Goal: Find specific page/section: Find specific page/section

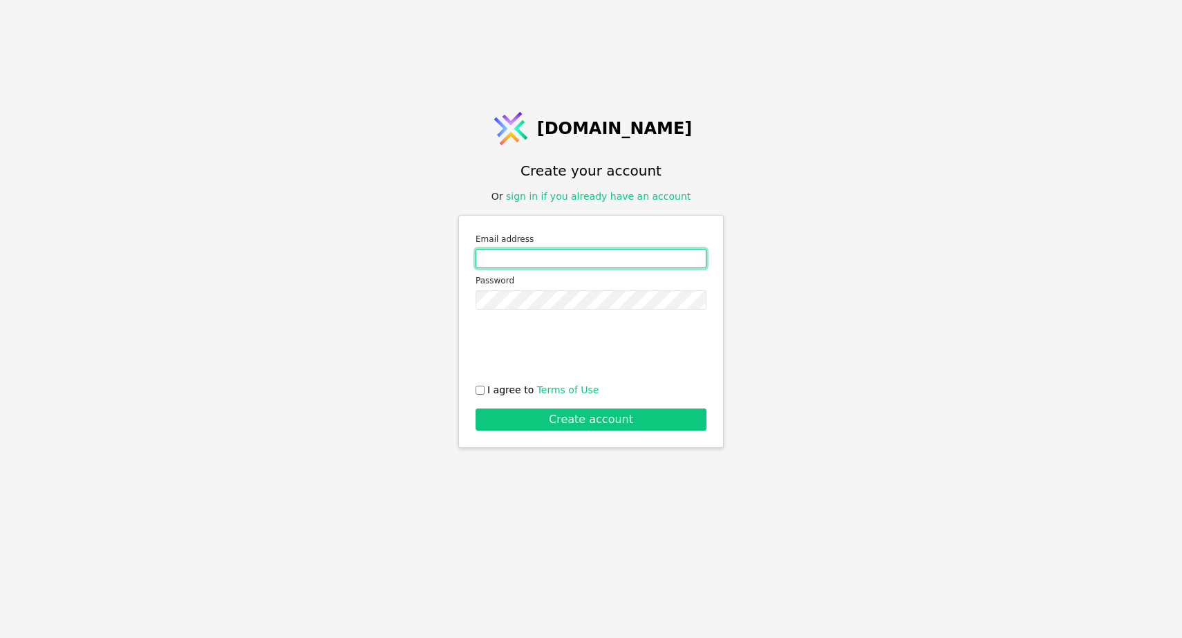
click at [595, 255] on input "Email address" at bounding box center [591, 258] width 231 height 19
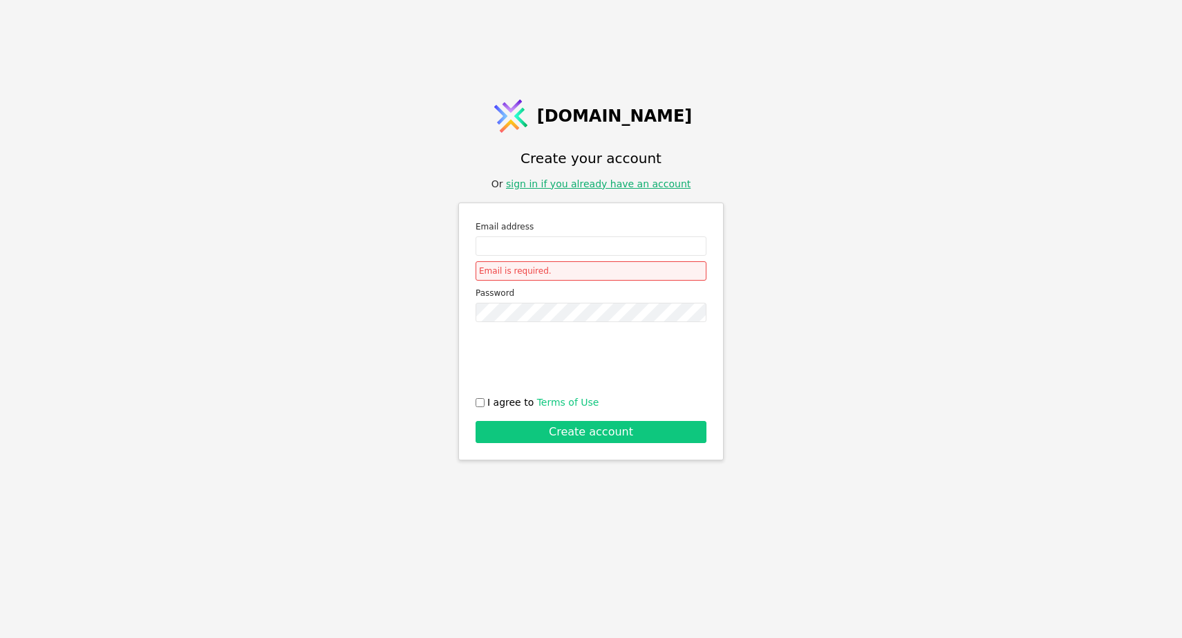
click at [592, 198] on div "Svit.One Create your account Or sign in if you already have an account Email ad…" at bounding box center [591, 319] width 1182 height 638
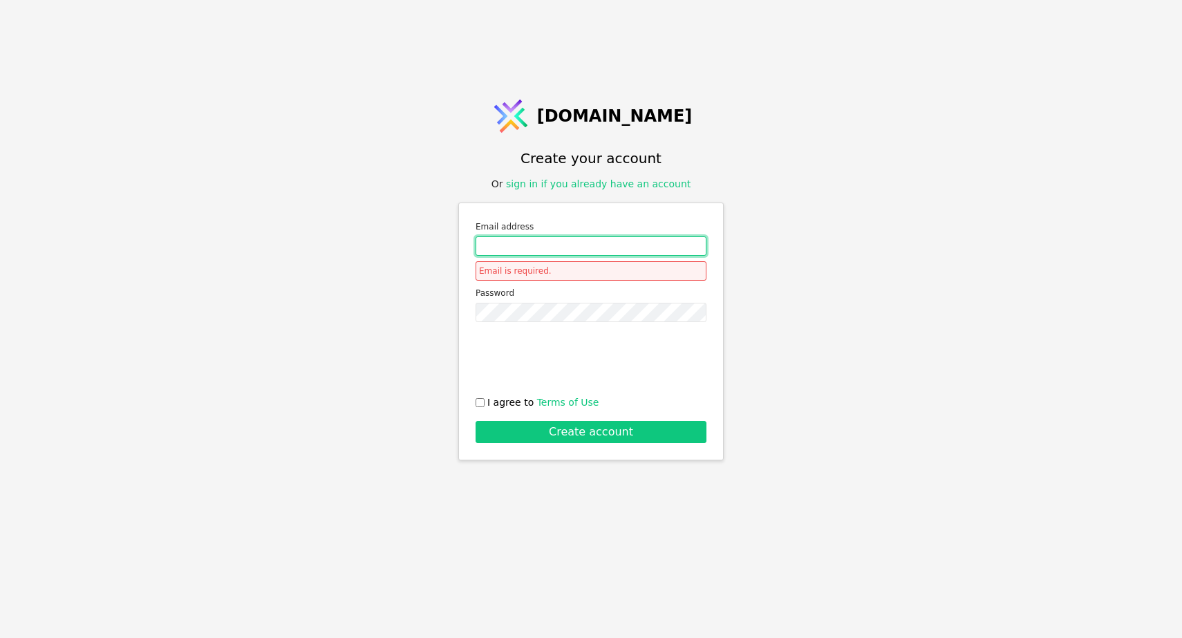
click at [558, 252] on input "Email address" at bounding box center [591, 245] width 231 height 19
type input "[EMAIL_ADDRESS][DOMAIN_NAME]"
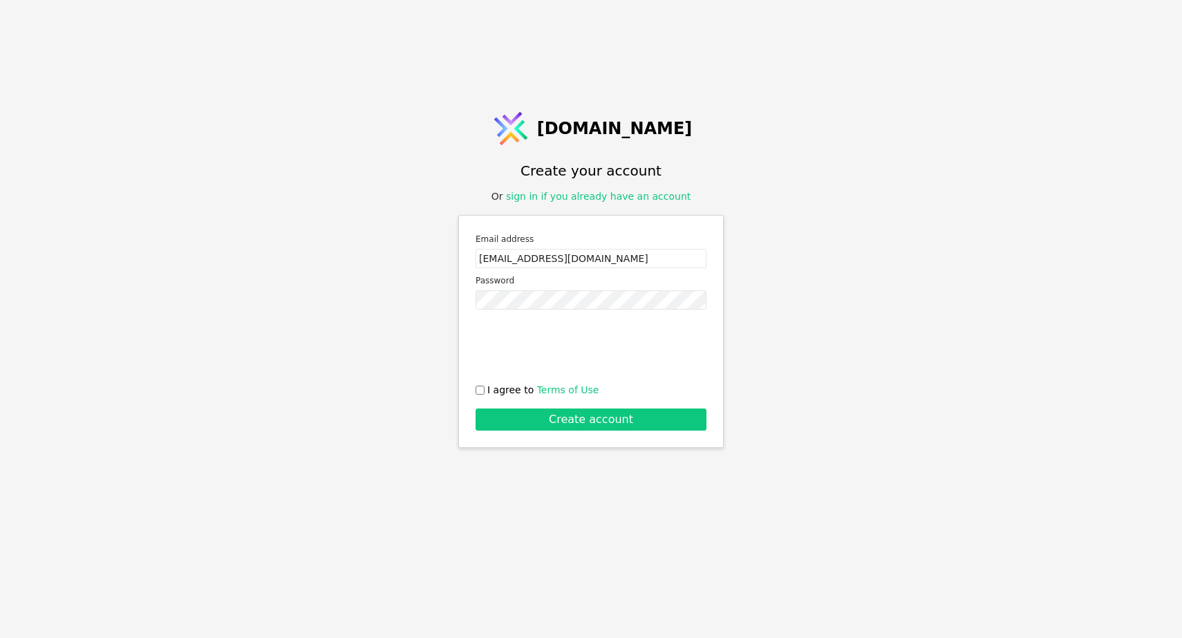
click at [777, 260] on div "[DOMAIN_NAME] Create your account Or sign in if you already have an account Ema…" at bounding box center [591, 319] width 1182 height 638
click at [517, 261] on input "Email address" at bounding box center [591, 258] width 231 height 19
type input "[EMAIL_ADDRESS][DOMAIN_NAME]"
click at [786, 306] on div "[DOMAIN_NAME] Create your account Or sign in if you already have an account Ema…" at bounding box center [591, 319] width 1182 height 638
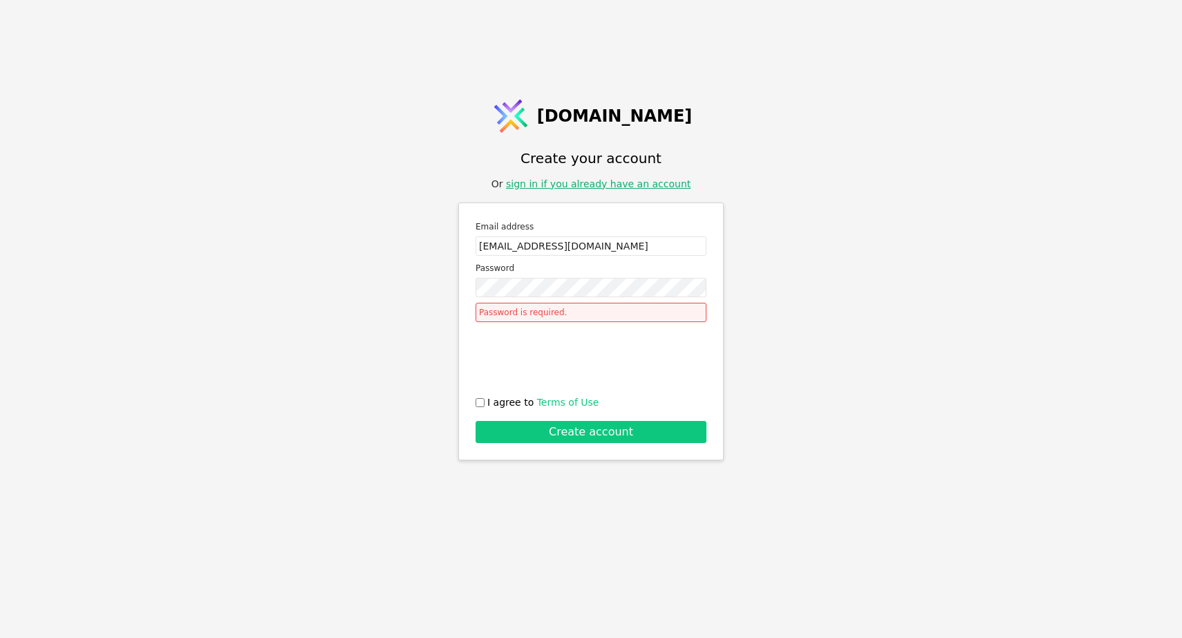
click at [633, 185] on link "sign in if you already have an account" at bounding box center [598, 183] width 185 height 11
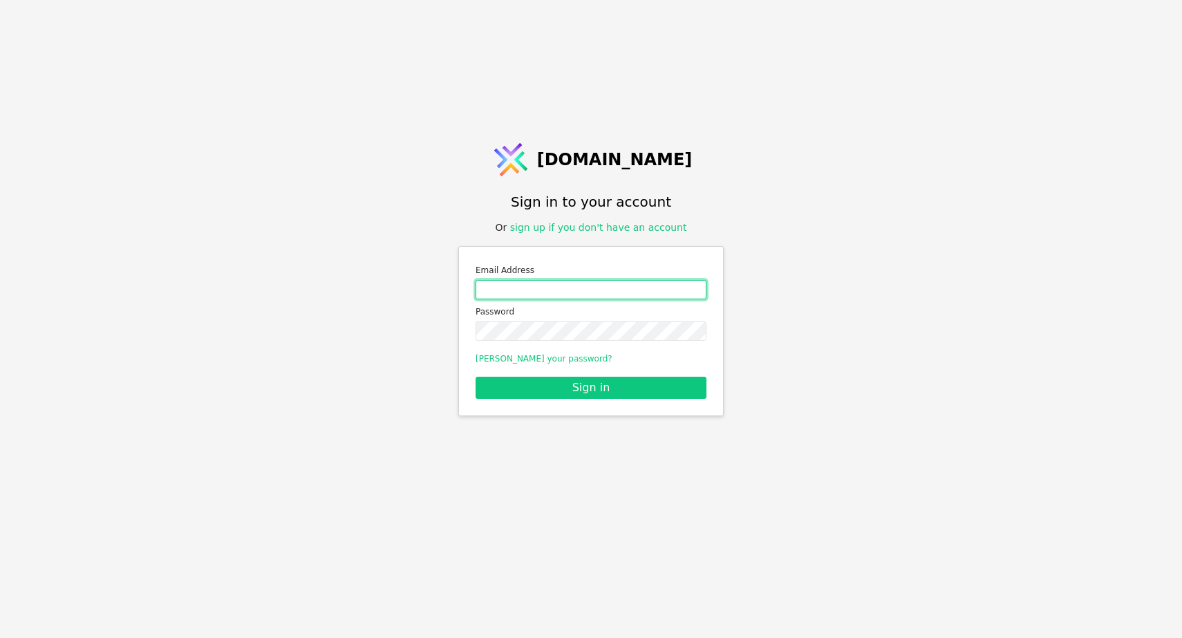
type input "[EMAIL_ADDRESS][DOMAIN_NAME]"
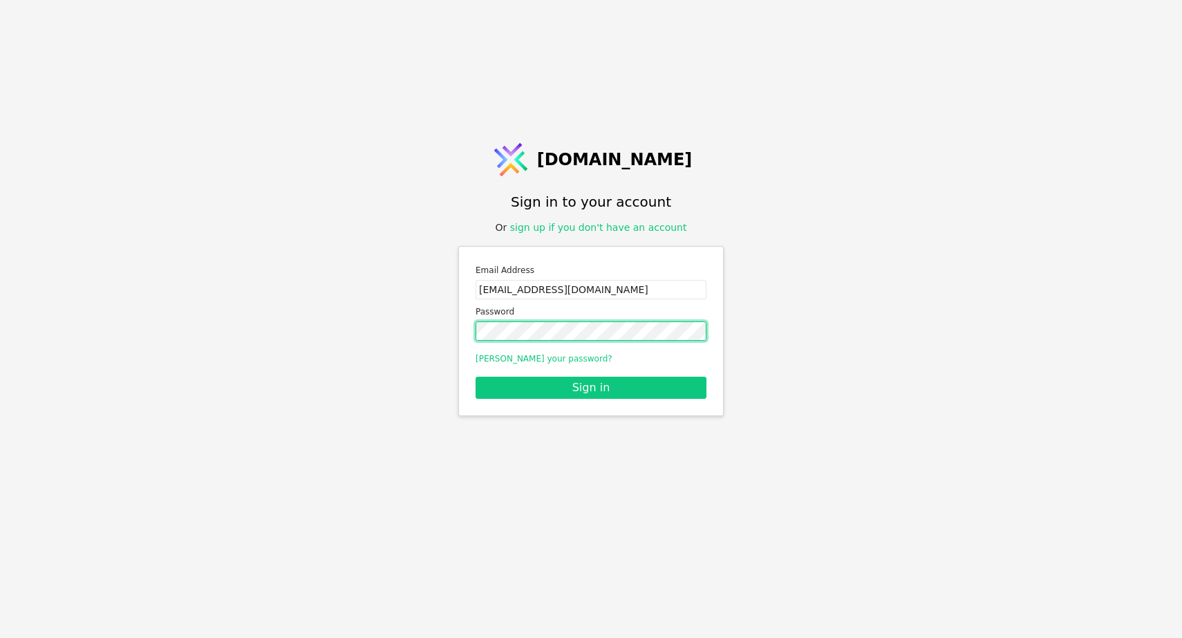
click at [591, 387] on button "Sign in" at bounding box center [591, 388] width 231 height 22
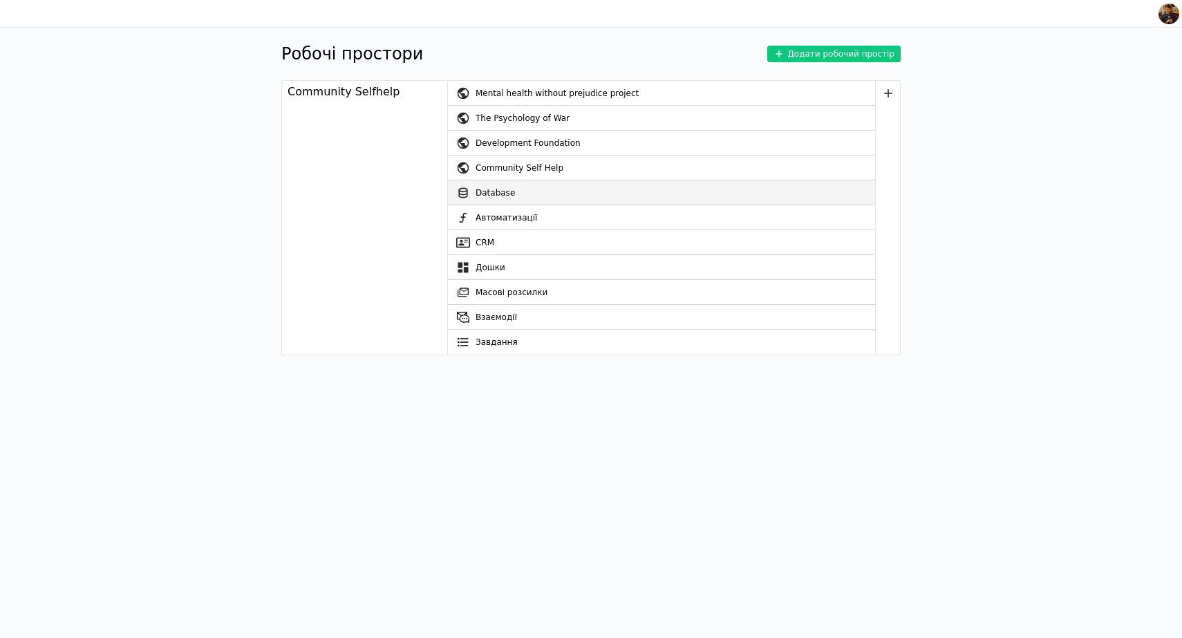
click at [499, 191] on link "Database" at bounding box center [661, 192] width 427 height 25
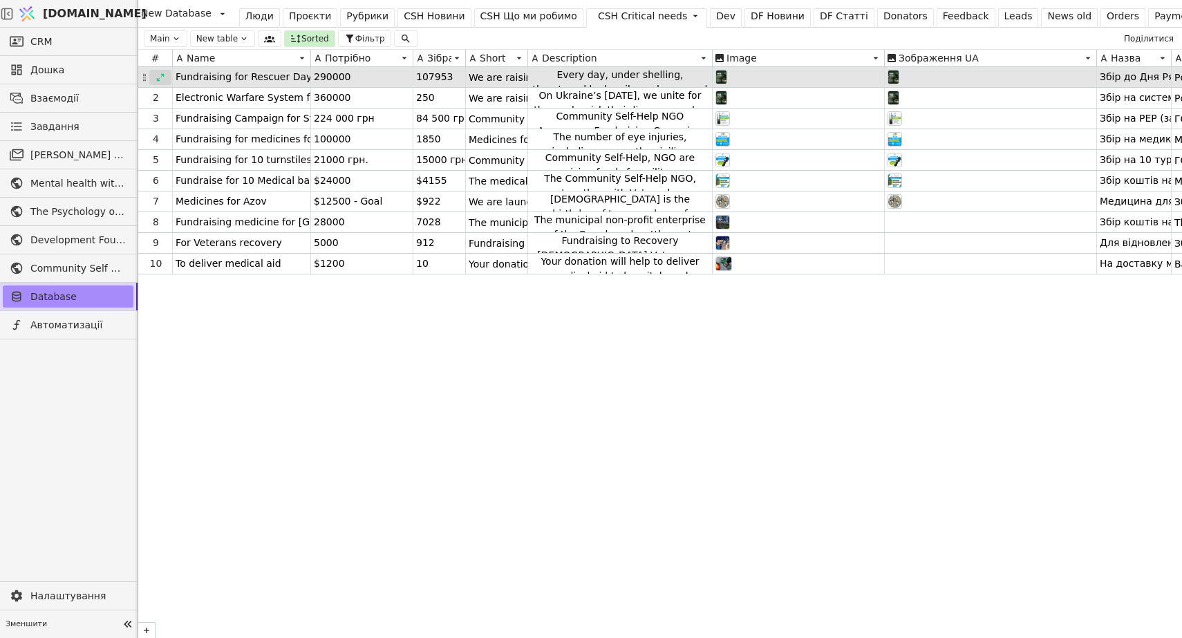
click at [162, 77] on icon at bounding box center [161, 78] width 10 height 10
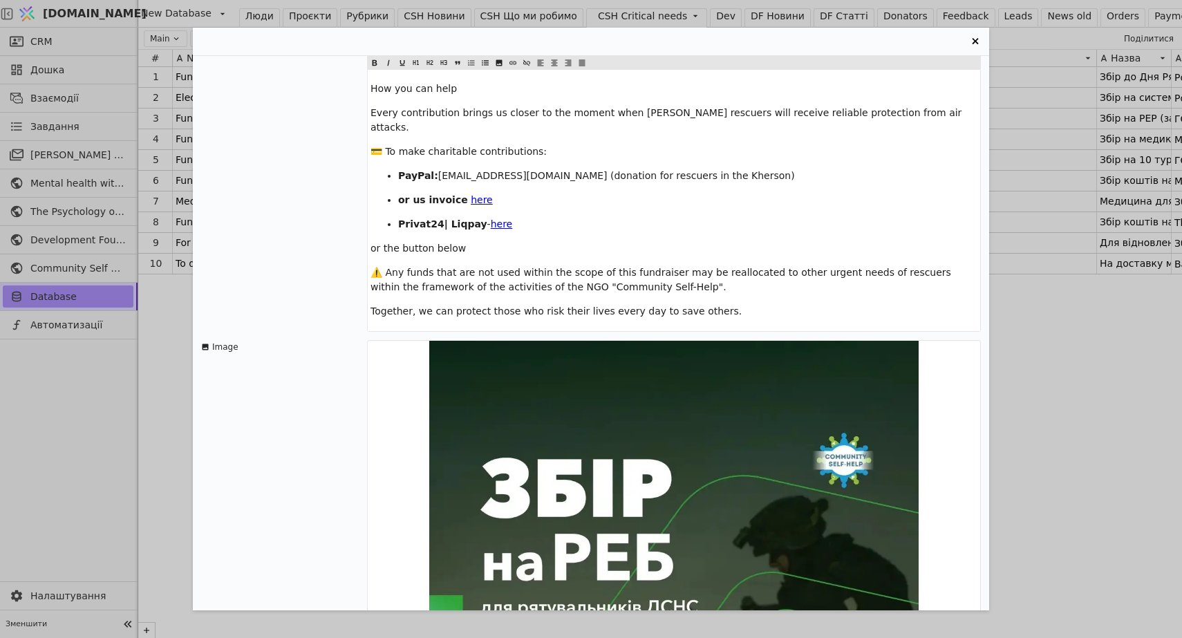
scroll to position [526, 0]
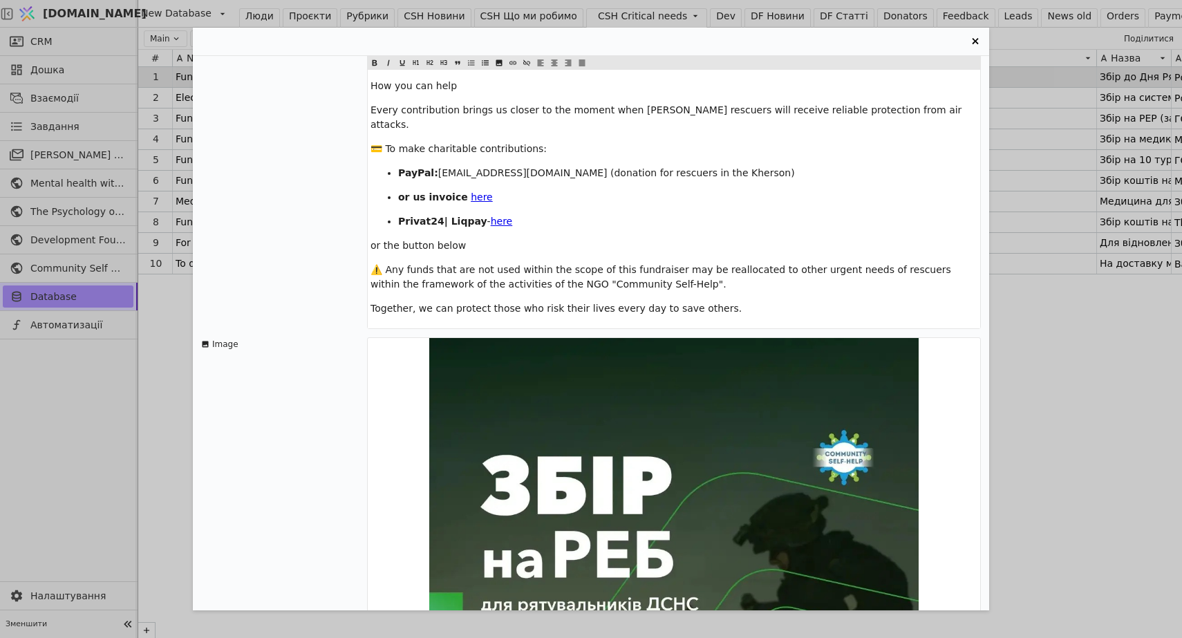
click at [474, 192] on span "here" at bounding box center [482, 197] width 22 height 11
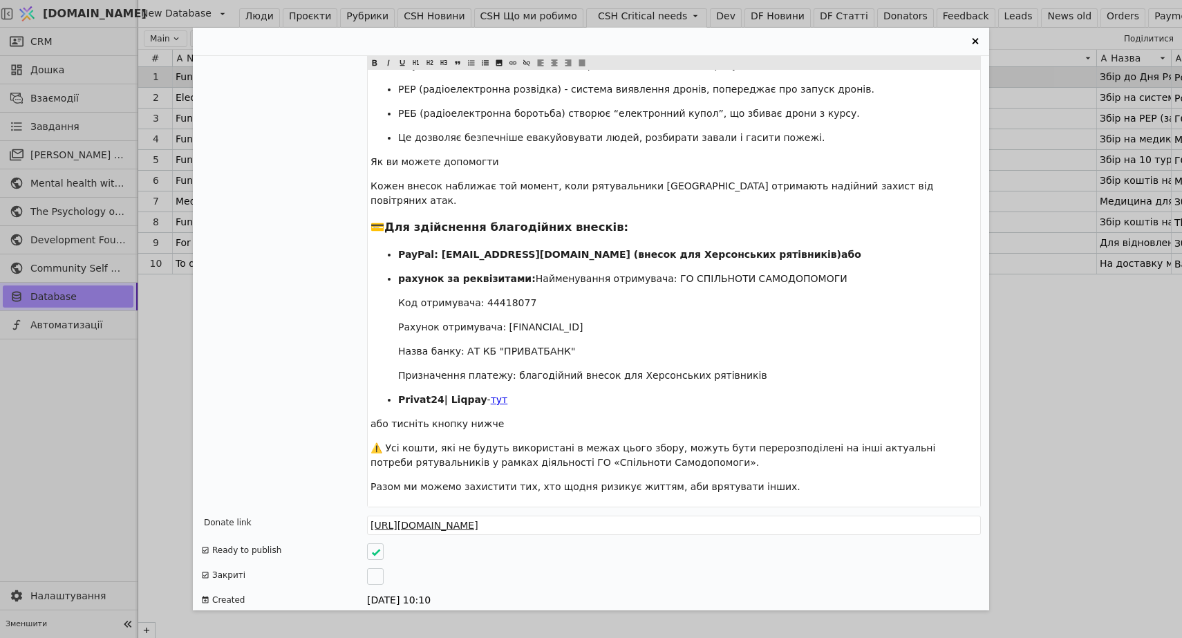
scroll to position [0, 0]
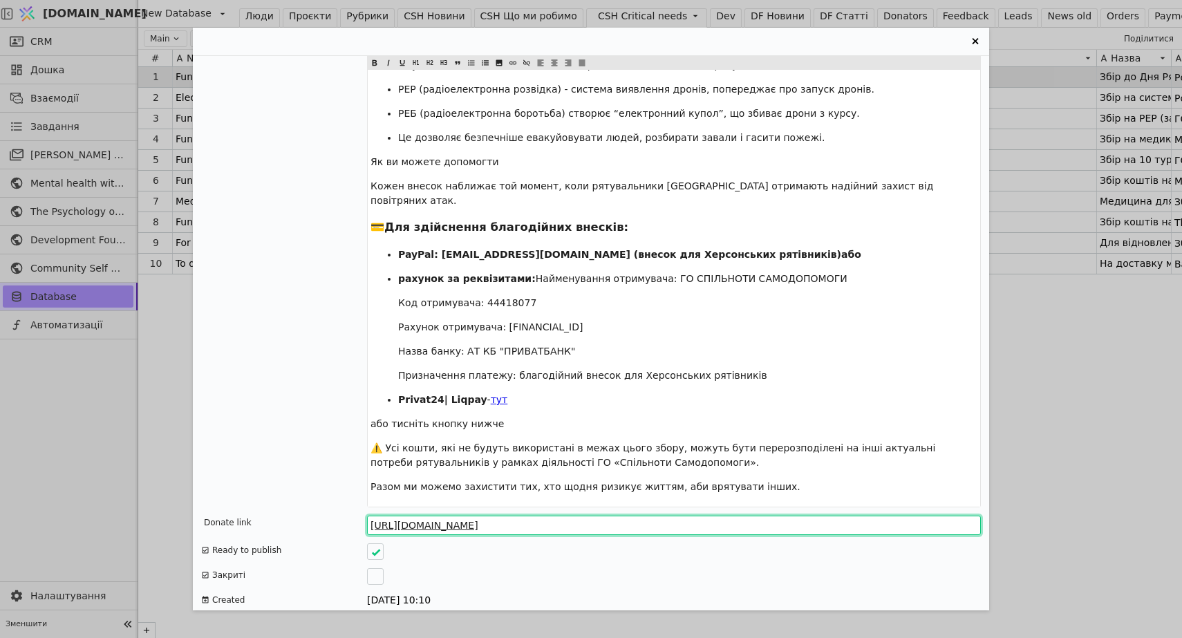
click at [606, 516] on input "[URL][DOMAIN_NAME]" at bounding box center [674, 525] width 614 height 19
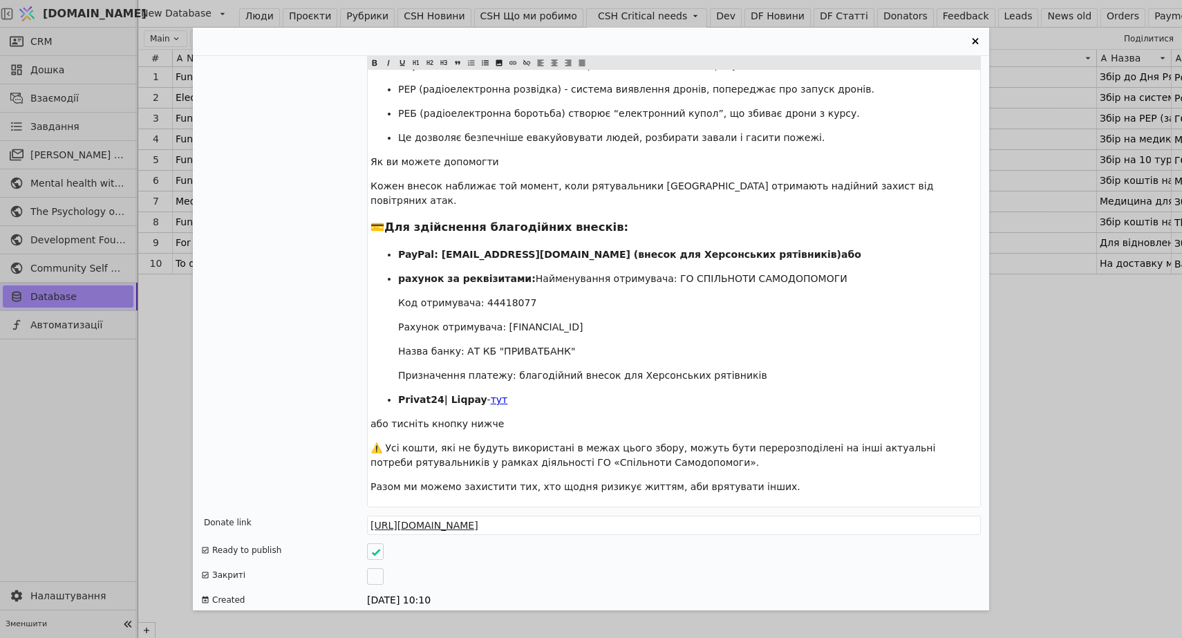
click at [156, 330] on div "Fundraising for Rescuer Day: Radio Electronic Warfare (REB / EW) system for res…" at bounding box center [591, 319] width 1182 height 638
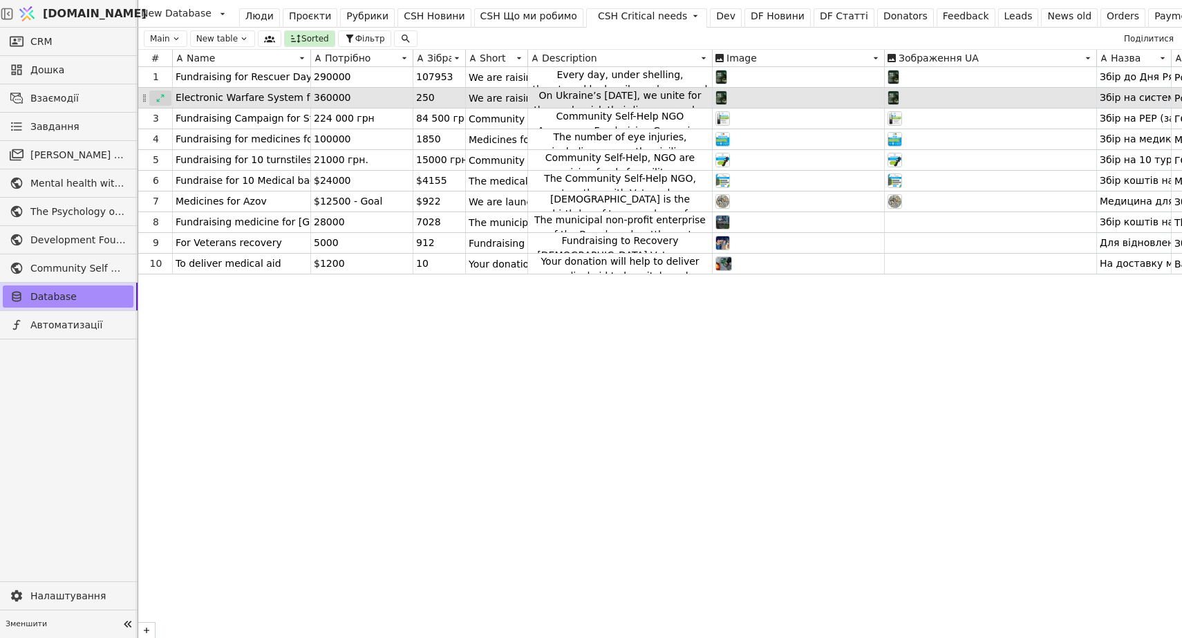
click at [161, 100] on icon at bounding box center [161, 98] width 10 height 10
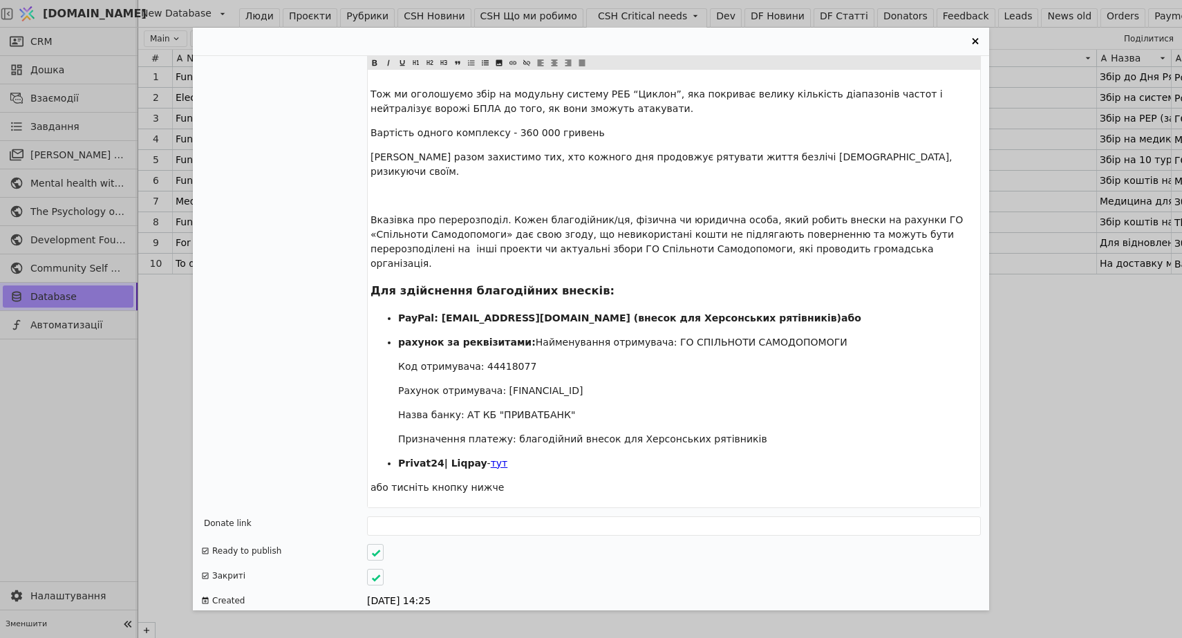
click at [496, 456] on p "Privat24| Liqpay - $ тут $ ﻿" at bounding box center [687, 463] width 579 height 15
click at [494, 458] on span "тут" at bounding box center [499, 463] width 17 height 11
drag, startPoint x: 502, startPoint y: 433, endPoint x: 486, endPoint y: 432, distance: 15.9
click at [486, 456] on p "Privat24| Liqpay - $ тут $ ﻿" at bounding box center [687, 463] width 579 height 15
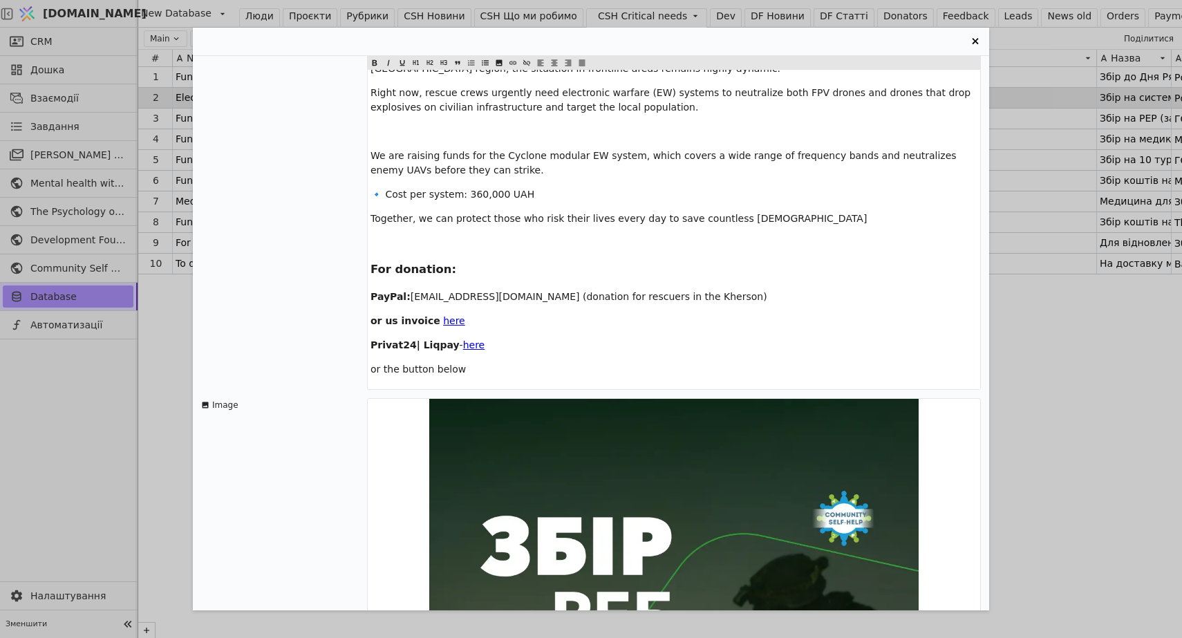
scroll to position [260, 0]
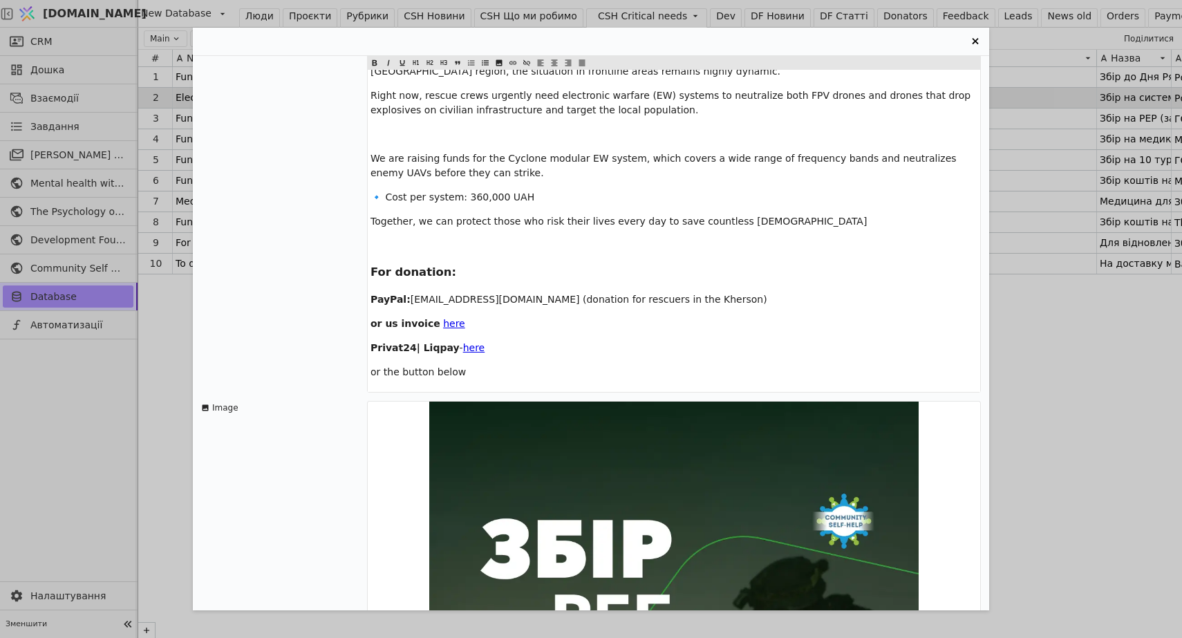
click at [472, 346] on span "here" at bounding box center [474, 347] width 22 height 11
